Goal: Information Seeking & Learning: Compare options

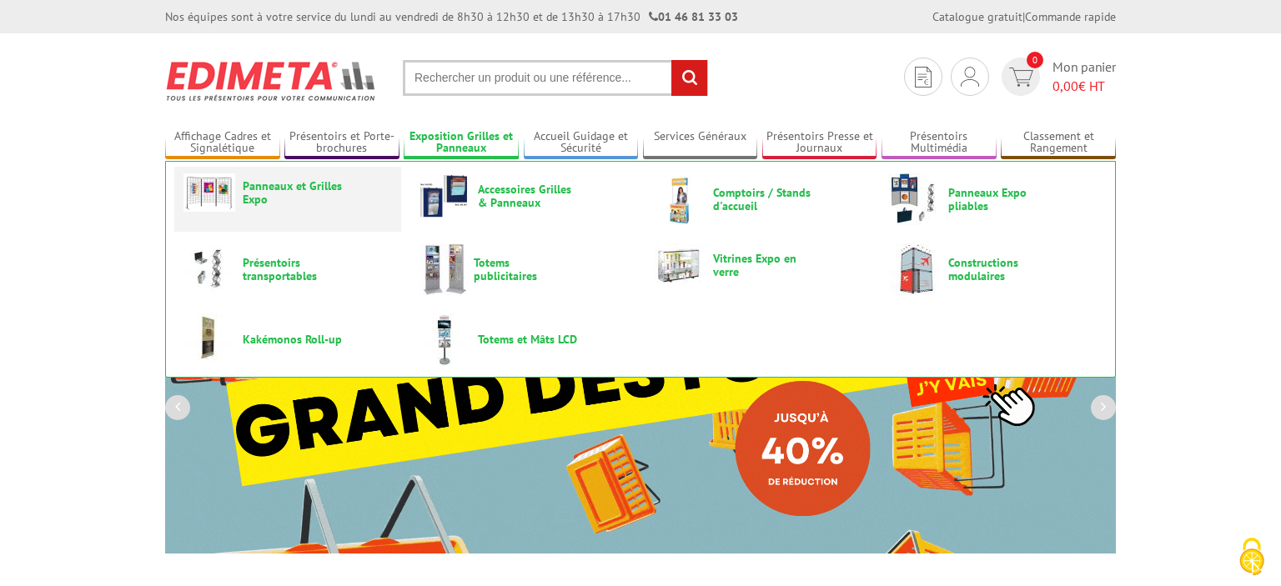
click at [263, 191] on span "Panneaux et Grilles Expo" at bounding box center [293, 192] width 100 height 27
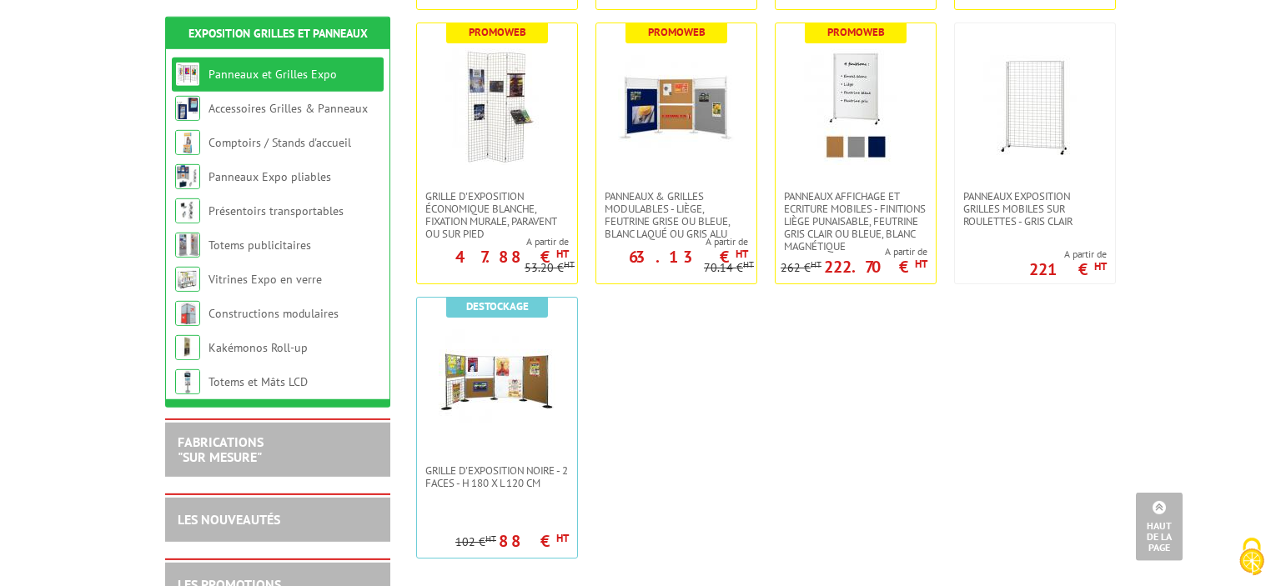
scroll to position [607, 0]
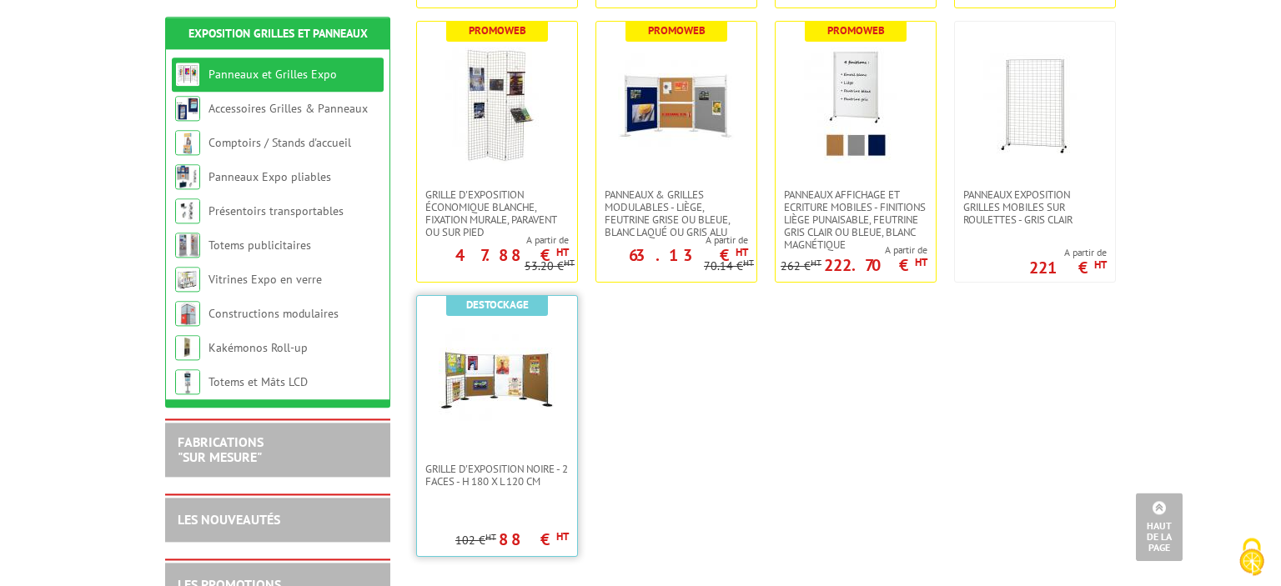
click at [491, 458] on link at bounding box center [497, 379] width 160 height 167
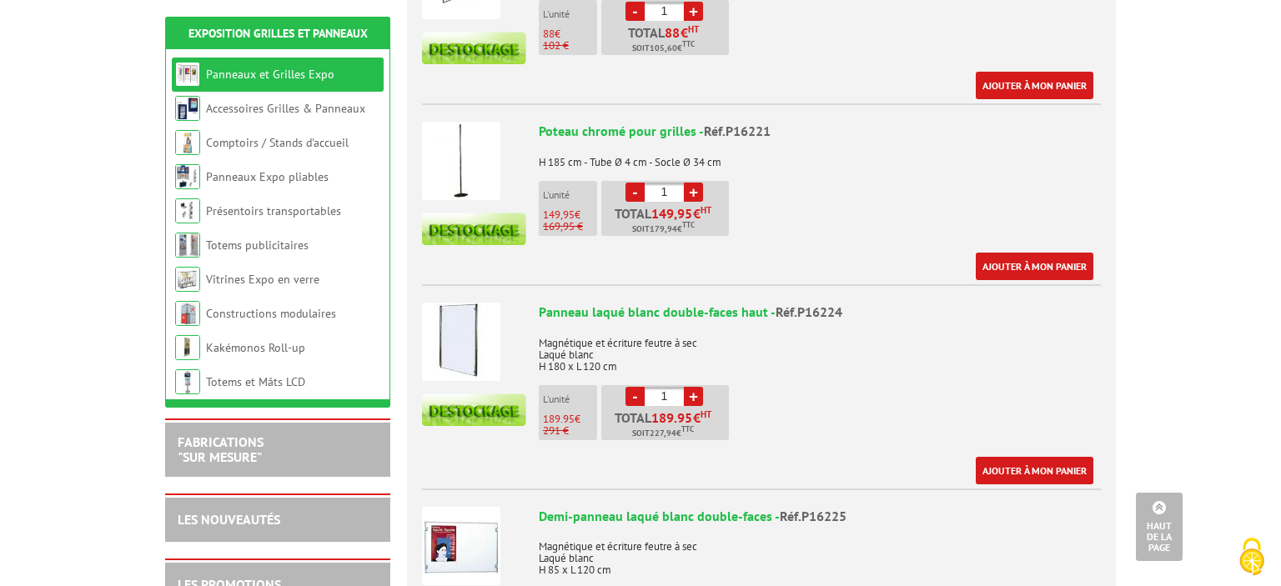
scroll to position [1063, 0]
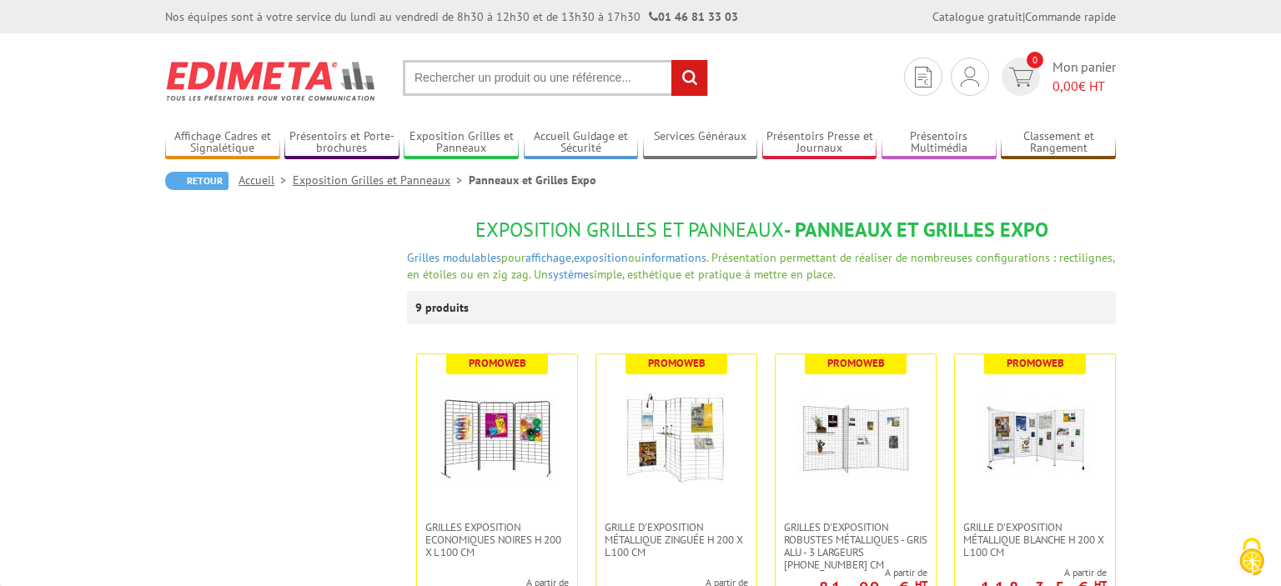
scroll to position [607, 0]
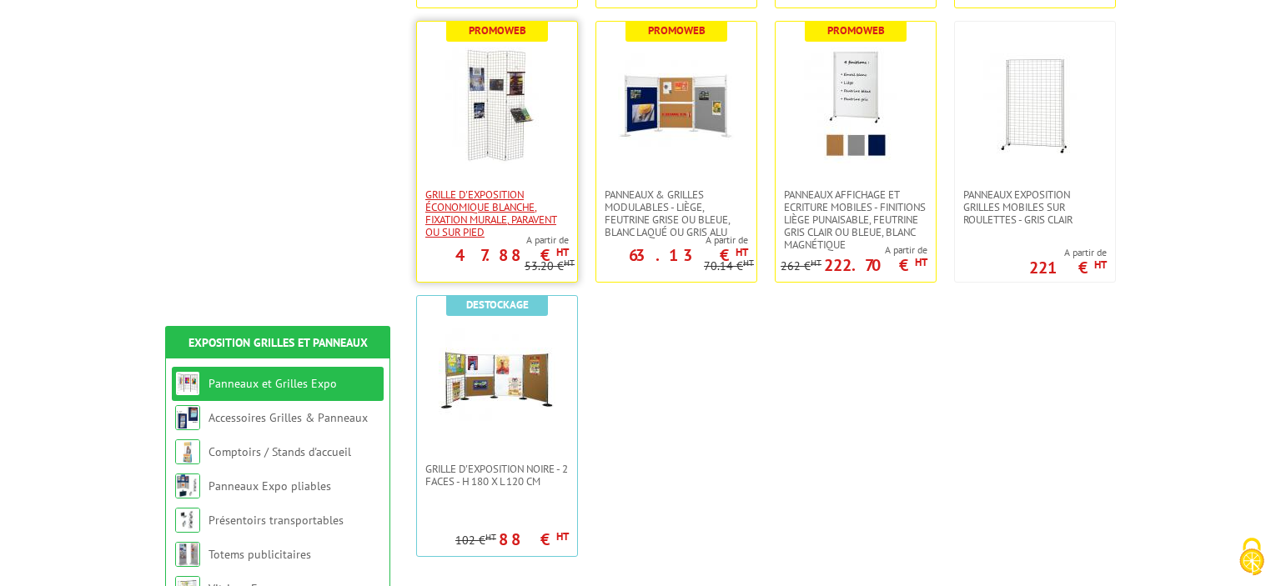
click at [505, 201] on span "Grille d'exposition économique blanche, fixation murale, paravent ou sur pied" at bounding box center [496, 213] width 143 height 50
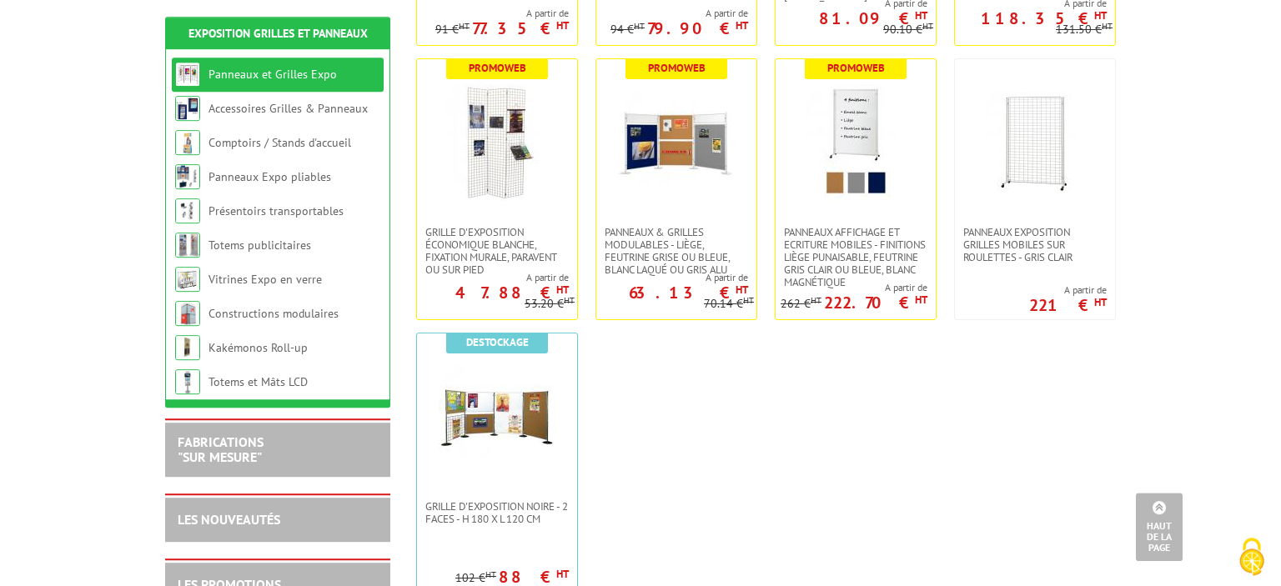
scroll to position [569, 0]
click at [1001, 268] on div "Panneaux Exposition Grilles mobiles sur roulettes - gris clair A partir de 221 …" at bounding box center [1035, 190] width 162 height 262
click at [1001, 233] on span "Panneaux Exposition Grilles mobiles sur roulettes - gris clair" at bounding box center [1034, 246] width 143 height 38
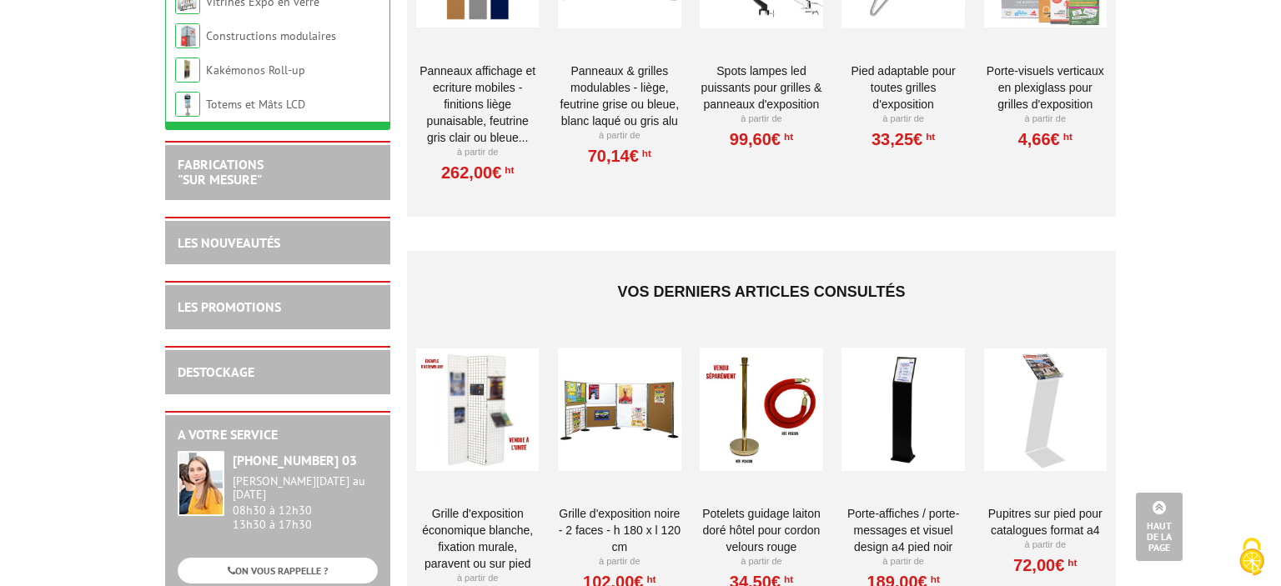
scroll to position [5989, 0]
